Goal: Task Accomplishment & Management: Manage account settings

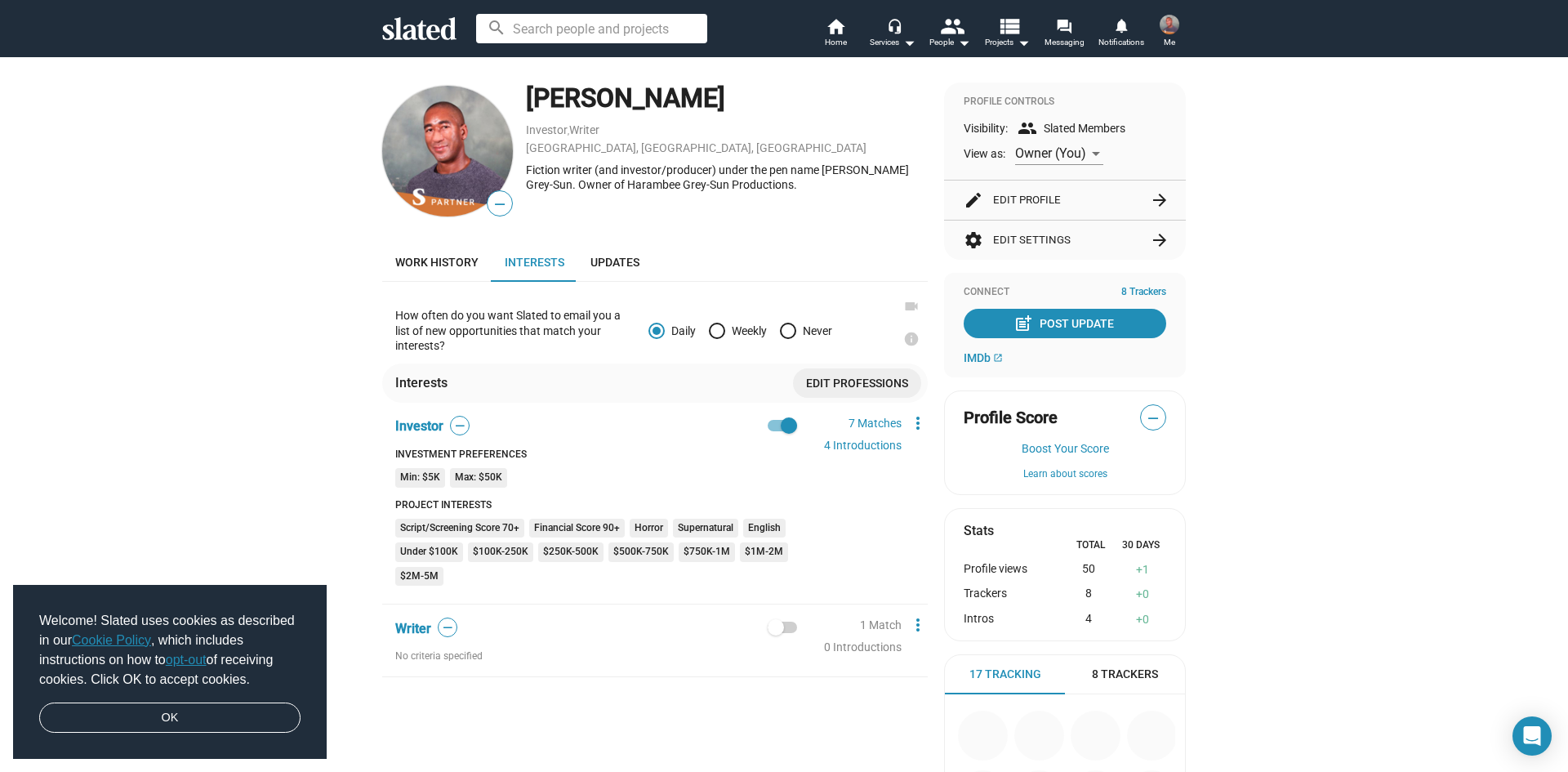
click at [221, 408] on div "— [PERSON_NAME] , Writer [PERSON_NAME], [GEOGRAPHIC_DATA], [DEMOGRAPHIC_DATA] F…" at bounding box center [784, 596] width 1568 height 1080
click at [917, 422] on mat-icon "more_vert" at bounding box center [918, 423] width 19 height 19
click at [919, 450] on button "Edit" at bounding box center [948, 452] width 91 height 26
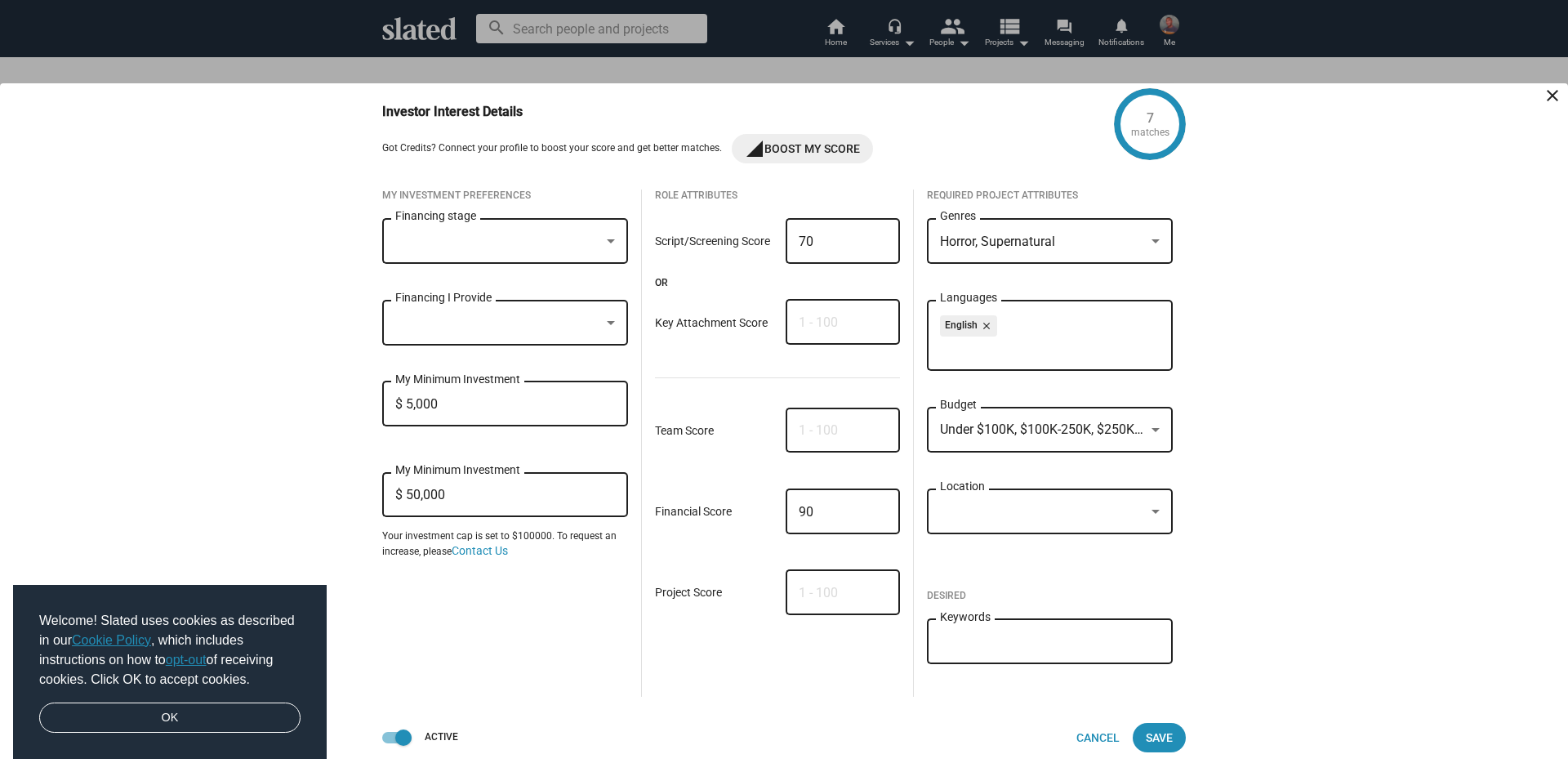
click at [1157, 428] on div at bounding box center [1155, 430] width 8 height 4
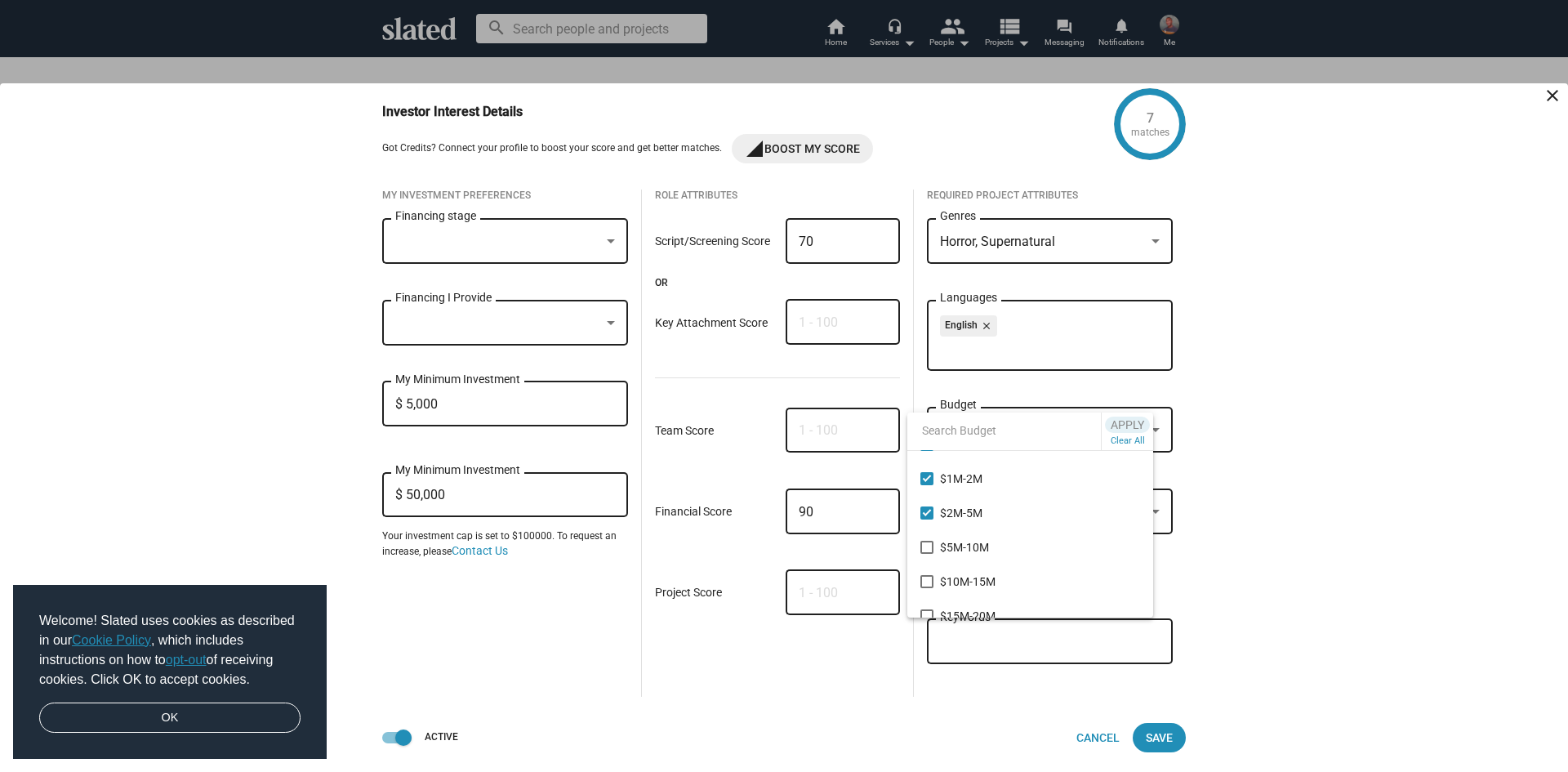
scroll to position [142, 0]
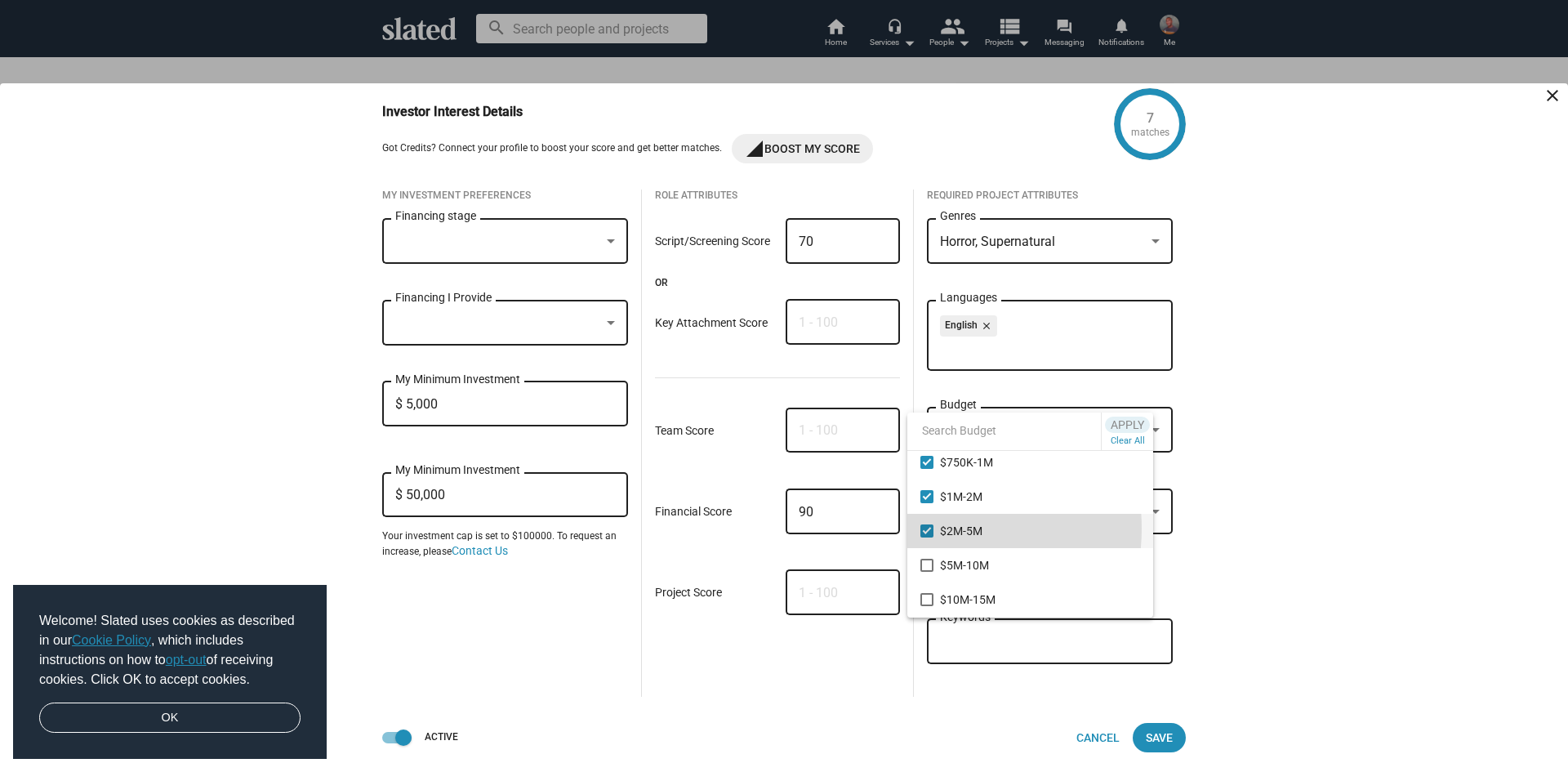
click at [925, 529] on mat-pseudo-checkbox at bounding box center [927, 531] width 13 height 13
click at [610, 242] on div at bounding box center [784, 386] width 1568 height 772
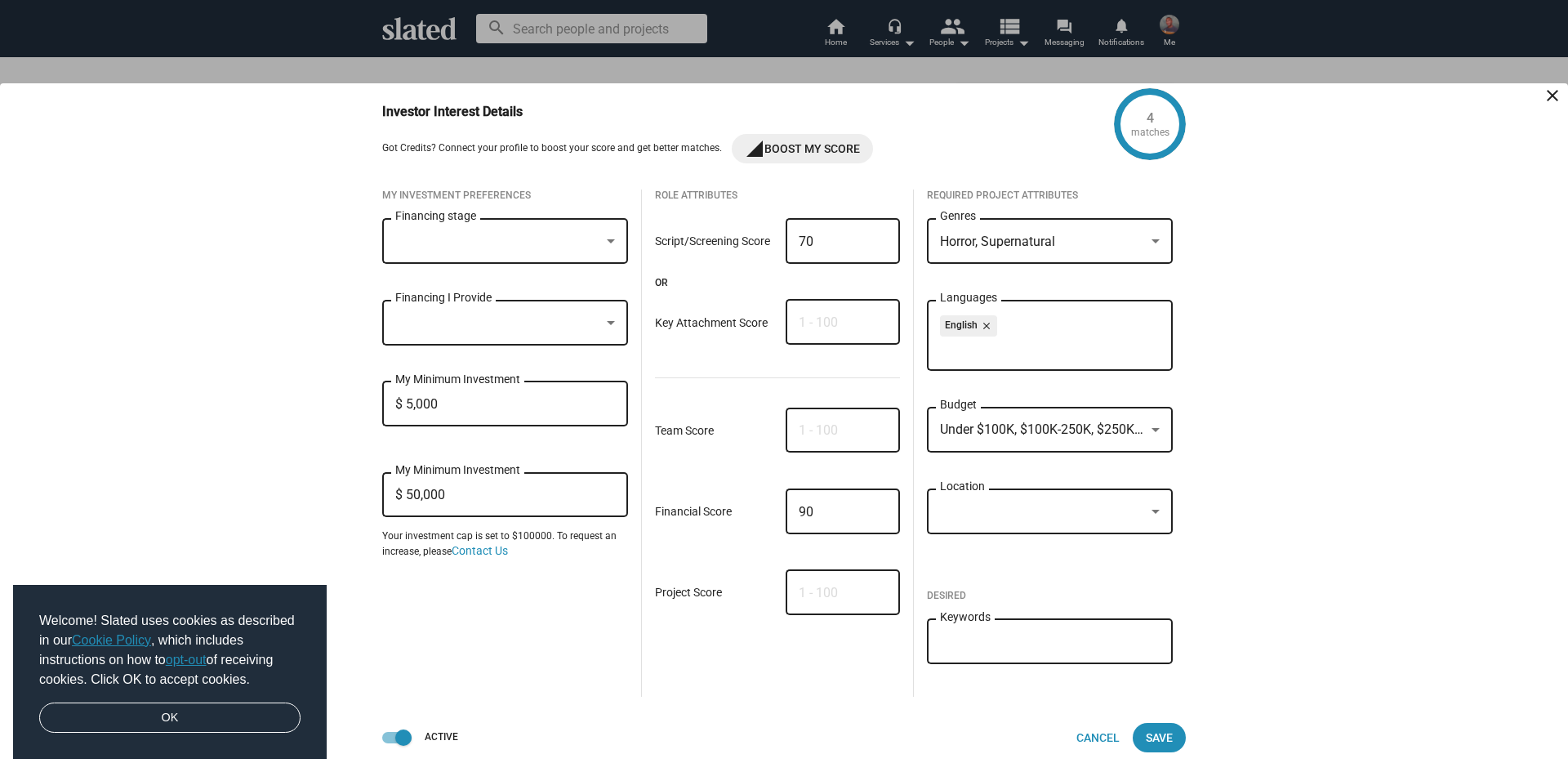
click at [610, 242] on div at bounding box center [610, 241] width 15 height 13
click at [226, 312] on div at bounding box center [784, 386] width 1568 height 772
click at [469, 314] on div at bounding box center [497, 323] width 205 height 18
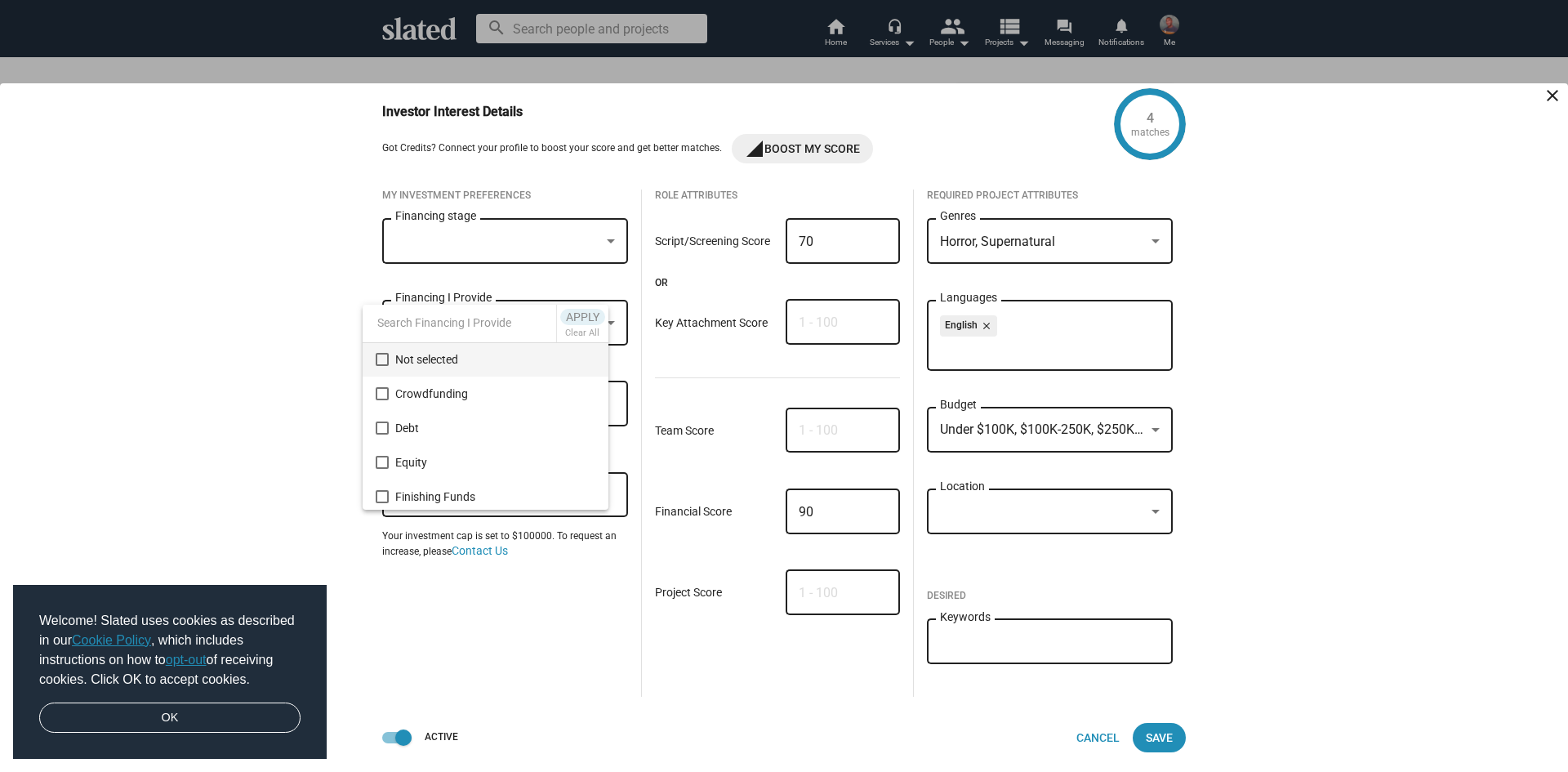
click at [189, 365] on div at bounding box center [784, 386] width 1568 height 772
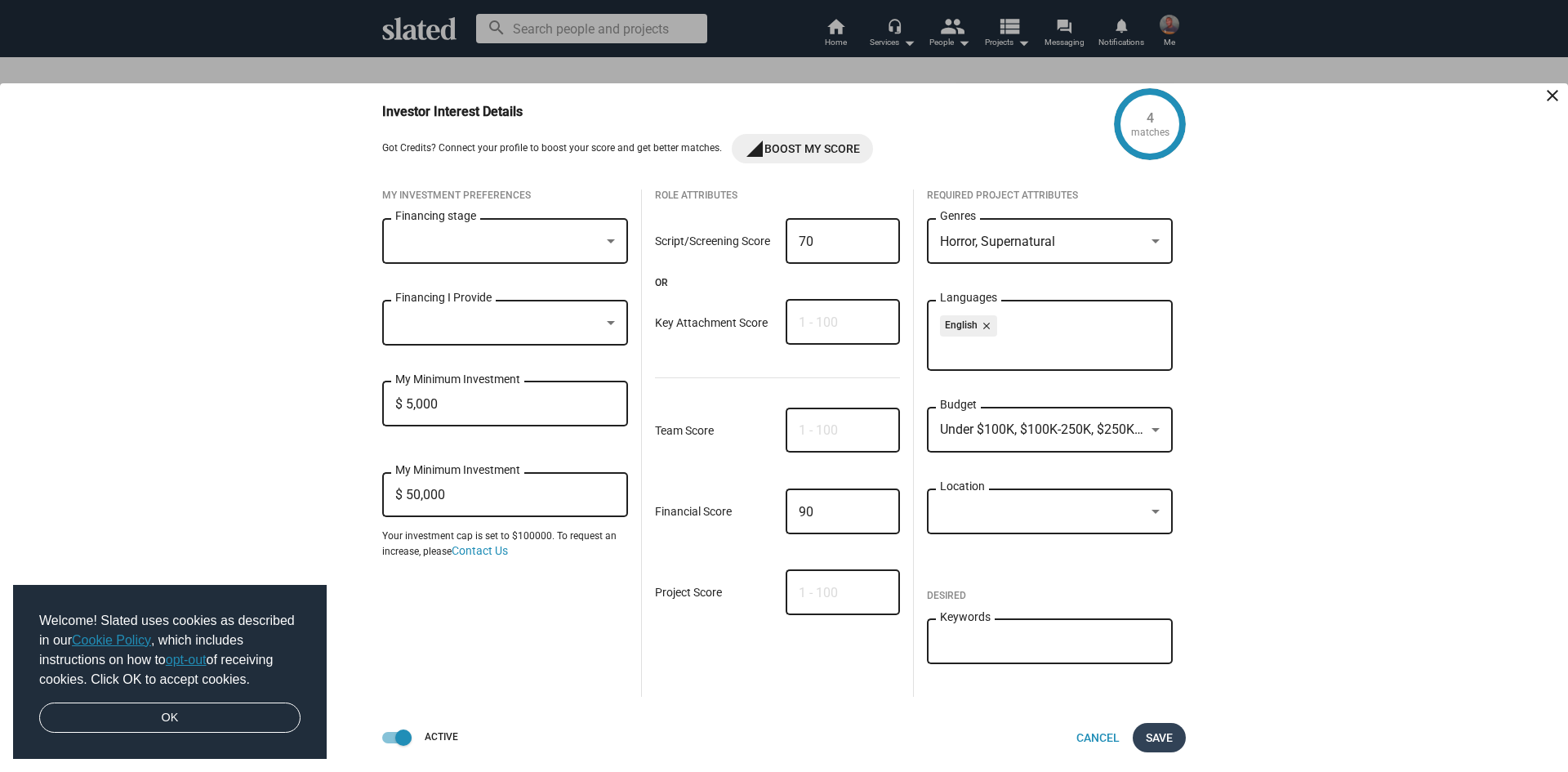
click at [1174, 731] on button "Save" at bounding box center [1159, 738] width 54 height 29
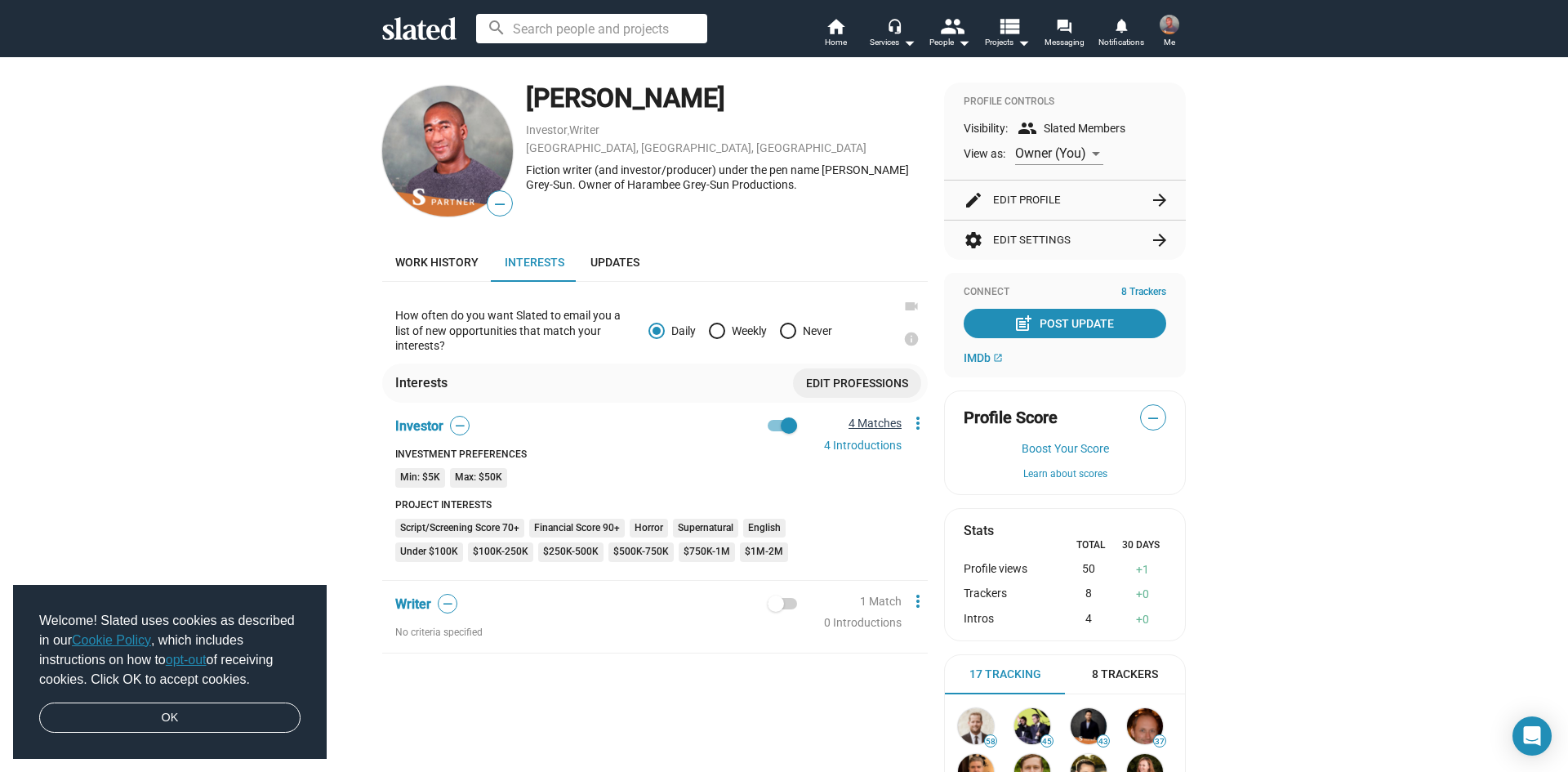
click at [879, 424] on link "4 Matches" at bounding box center [875, 423] width 54 height 13
